Goal: Task Accomplishment & Management: Use online tool/utility

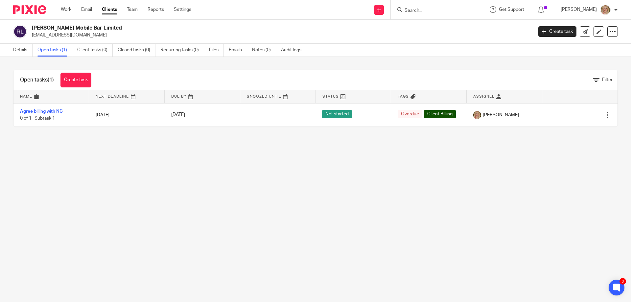
click at [429, 9] on input "Search" at bounding box center [433, 11] width 59 height 6
type input "cairn"
click at [440, 26] on link at bounding box center [452, 28] width 99 height 15
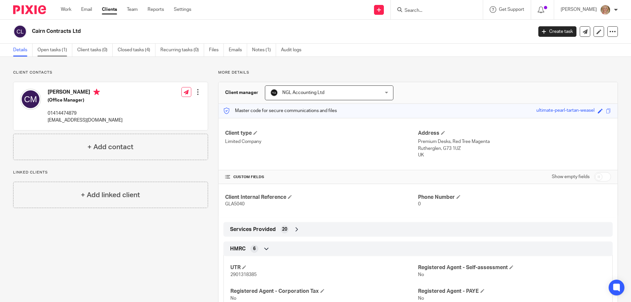
click at [59, 47] on link "Open tasks (1)" at bounding box center [54, 50] width 35 height 13
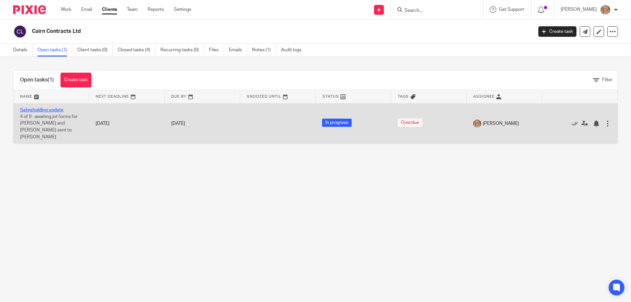
click at [50, 110] on link "Sahreholding update" at bounding box center [41, 110] width 43 height 5
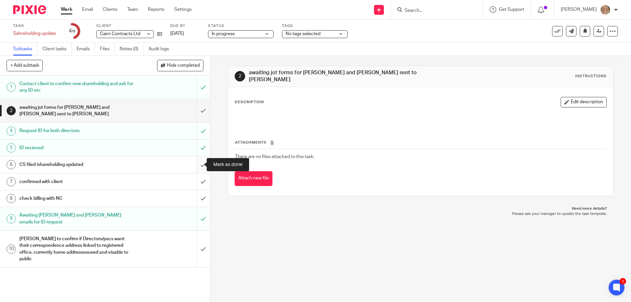
click at [198, 166] on input "submit" at bounding box center [105, 164] width 210 height 16
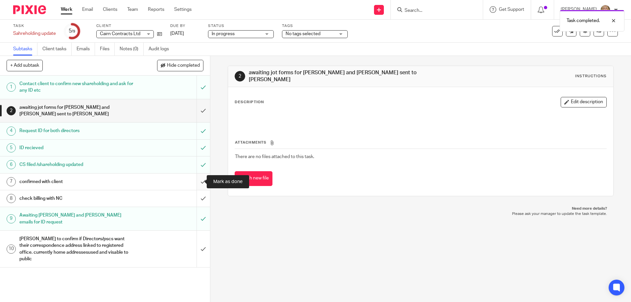
click at [197, 180] on input "submit" at bounding box center [105, 182] width 210 height 16
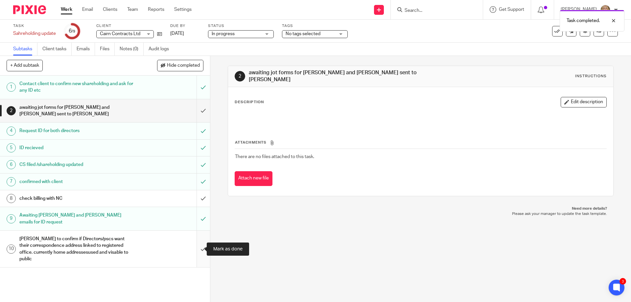
click at [196, 250] on input "submit" at bounding box center [105, 249] width 210 height 36
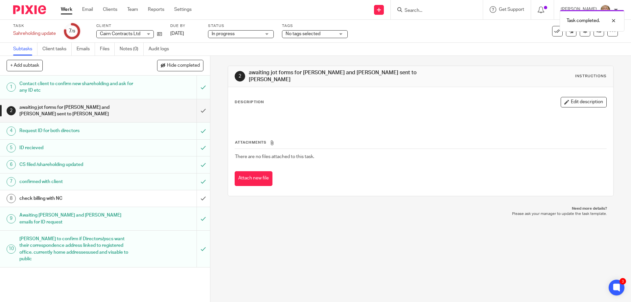
click at [253, 101] on p "Description" at bounding box center [249, 102] width 29 height 5
click at [569, 99] on button "Edit description" at bounding box center [584, 102] width 46 height 11
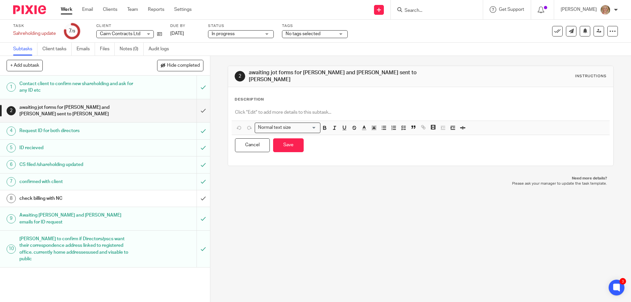
click at [242, 106] on div at bounding box center [421, 113] width 378 height 15
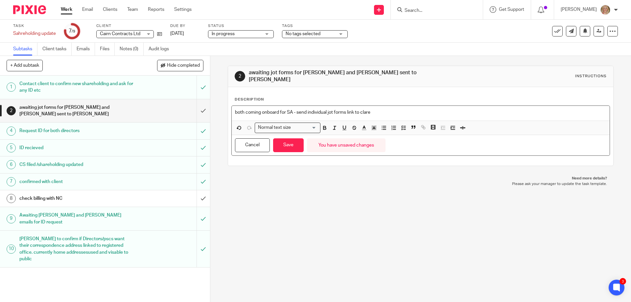
click at [297, 109] on p "both coming onboard for SA - send individual jot forms link to clare" at bounding box center [420, 112] width 371 height 7
click at [296, 109] on p "both coming onboard for SA - send individual jot forms link to clare" at bounding box center [420, 112] width 371 height 7
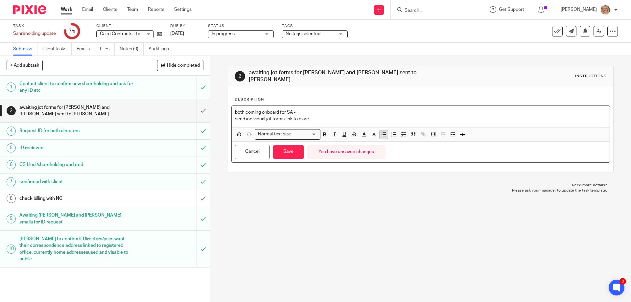
click at [384, 131] on icon "button" at bounding box center [384, 134] width 6 height 6
click at [321, 116] on p "send individual jot forms link to clare" at bounding box center [427, 119] width 358 height 7
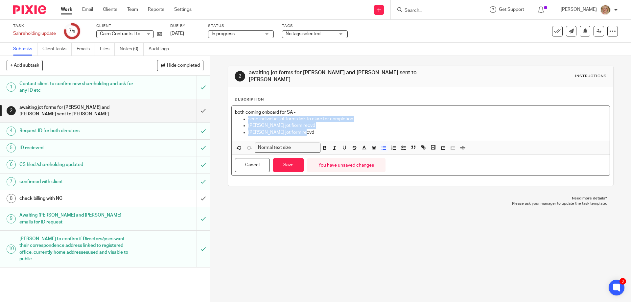
drag, startPoint x: 247, startPoint y: 116, endPoint x: 307, endPoint y: 128, distance: 61.7
click at [307, 128] on ul "send individual jot forms link to clare for completion [PERSON_NAME] jot fiorm …" at bounding box center [420, 126] width 371 height 20
click at [401, 145] on icon "button" at bounding box center [404, 148] width 6 height 6
click at [316, 129] on p "[PERSON_NAME] jot form recvd" at bounding box center [427, 132] width 358 height 7
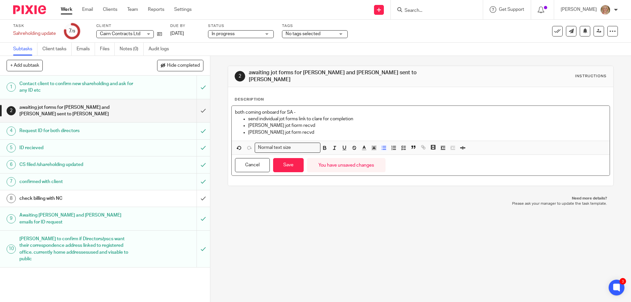
click at [248, 116] on p "send individual jot forms link to clare for completion" at bounding box center [427, 119] width 358 height 7
click at [401, 145] on icon "button" at bounding box center [404, 148] width 6 height 6
click at [381, 145] on icon "button" at bounding box center [384, 148] width 6 height 6
click at [404, 148] on line "button" at bounding box center [405, 148] width 2 height 0
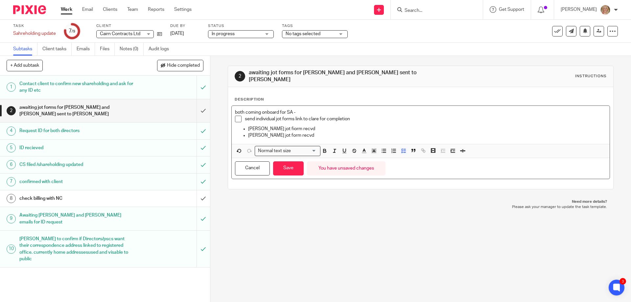
click at [248, 126] on p "[PERSON_NAME] jot fiorm recvd" at bounding box center [427, 129] width 358 height 7
click at [381, 148] on icon "button" at bounding box center [384, 151] width 6 height 6
click at [401, 148] on icon "button" at bounding box center [404, 151] width 6 height 6
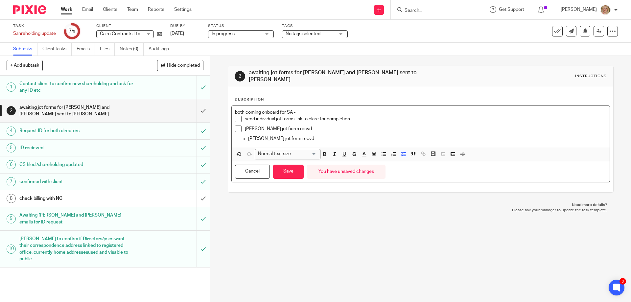
click at [246, 135] on ul "[PERSON_NAME] jot form recvd" at bounding box center [420, 138] width 371 height 7
click at [382, 152] on icon "button" at bounding box center [384, 154] width 6 height 6
click at [404, 151] on icon "button" at bounding box center [404, 154] width 6 height 6
click at [237, 116] on span at bounding box center [238, 119] width 7 height 7
drag, startPoint x: 291, startPoint y: 174, endPoint x: 286, endPoint y: 182, distance: 9.3
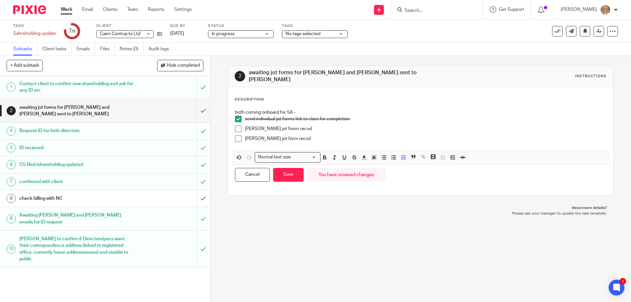
click at [291, 174] on button "Save" at bounding box center [288, 175] width 31 height 14
